Goal: Task Accomplishment & Management: Manage account settings

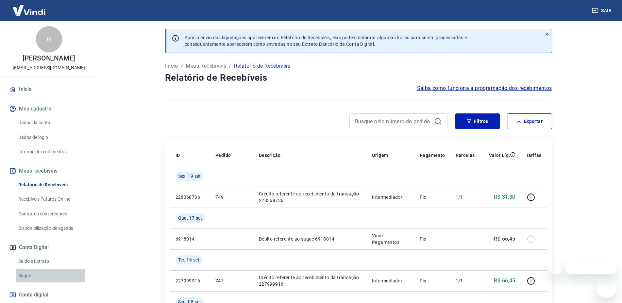
click at [23, 282] on link "Saque" at bounding box center [53, 275] width 74 height 13
